Goal: Information Seeking & Learning: Learn about a topic

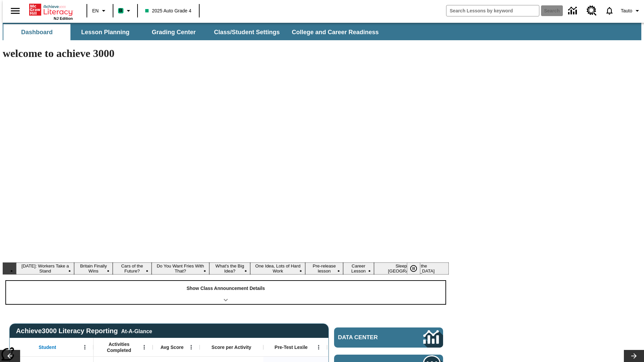
click at [226, 281] on div "Show Class Announcement Details" at bounding box center [225, 292] width 439 height 23
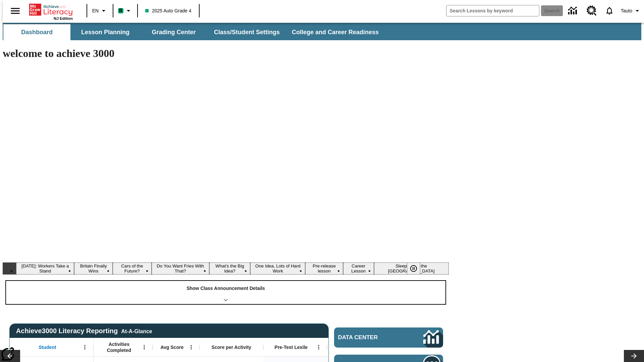
click at [226, 281] on div "Show Class Announcement Details" at bounding box center [225, 292] width 439 height 23
